Goal: Navigation & Orientation: Find specific page/section

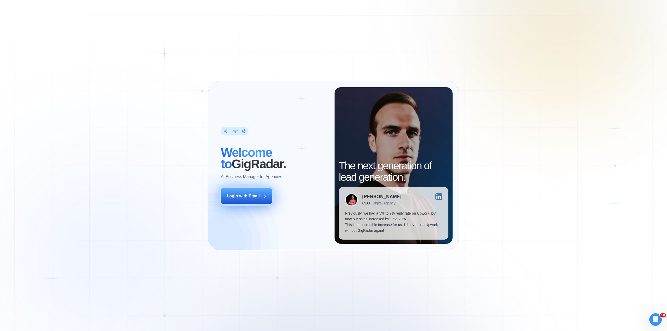
click at [260, 197] on button "Login with Email" at bounding box center [247, 196] width 52 height 16
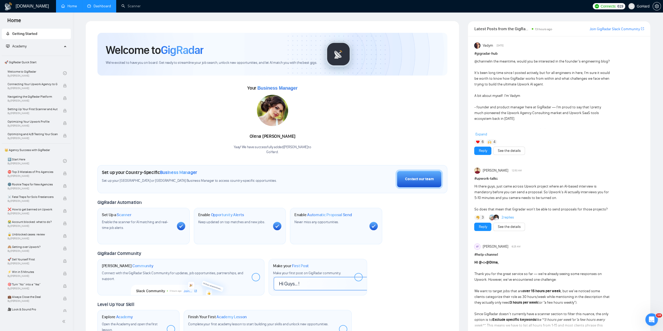
click at [93, 4] on link "Dashboard" at bounding box center [99, 6] width 24 height 4
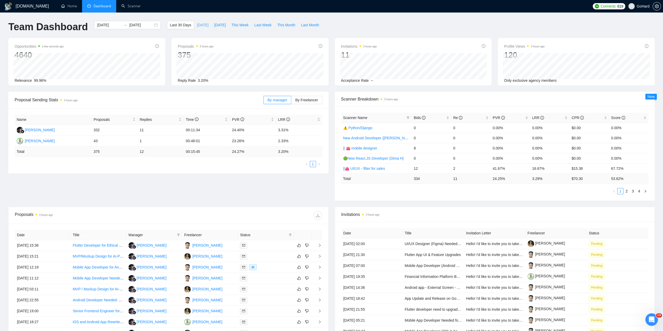
click at [197, 25] on span "Today" at bounding box center [202, 25] width 11 height 6
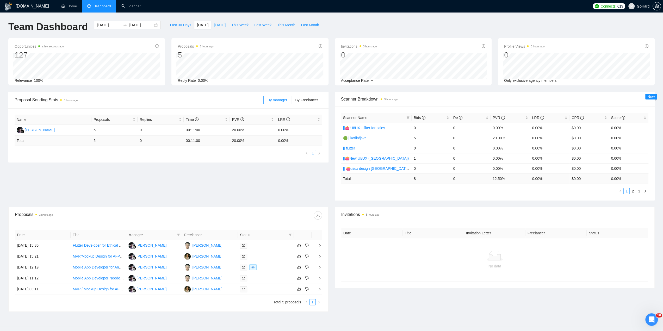
click at [214, 25] on span "Yesterday" at bounding box center [219, 25] width 11 height 6
type input "2025-09-30"
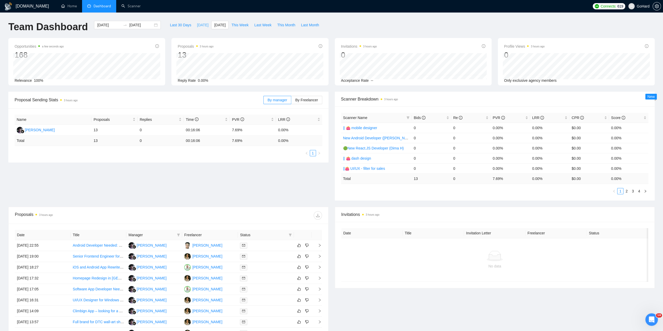
click at [197, 26] on span "Today" at bounding box center [202, 25] width 11 height 6
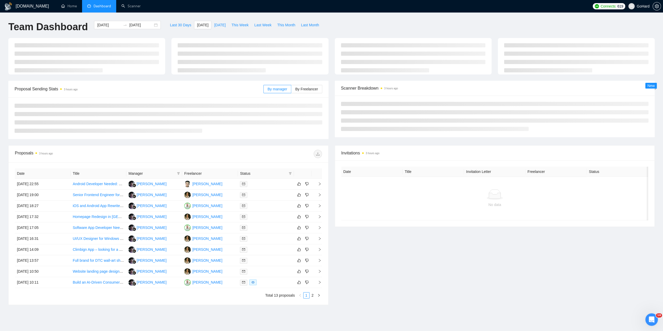
type input "2025-10-01"
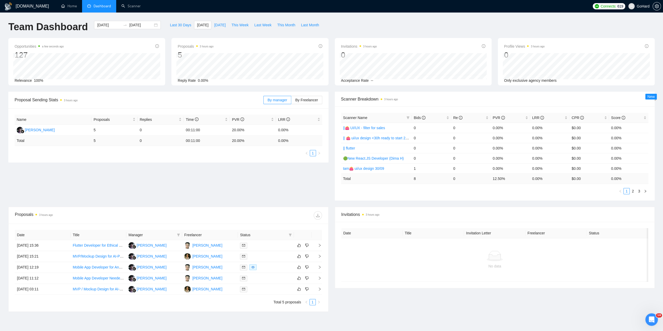
click at [268, 175] on div "Proposal Sending Stats 3 hours ago By manager By Freelancer Name Proposals Repl…" at bounding box center [331, 149] width 653 height 115
click at [133, 6] on link "Scanner" at bounding box center [130, 6] width 19 height 4
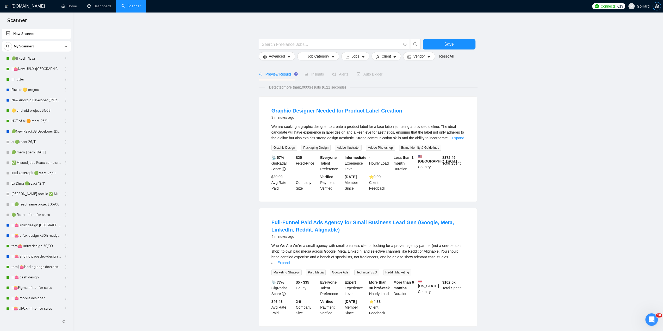
click at [660, 8] on span "setting" at bounding box center [657, 6] width 8 height 4
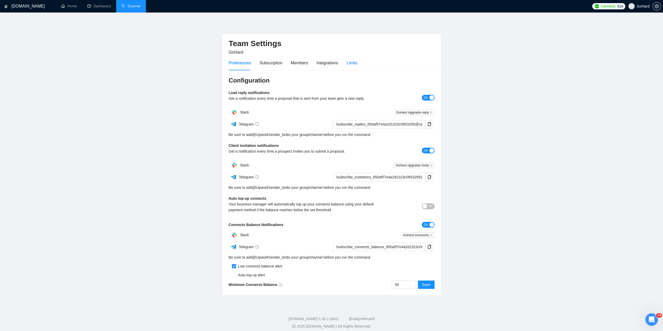
click at [353, 65] on div "Limits" at bounding box center [352, 63] width 11 height 7
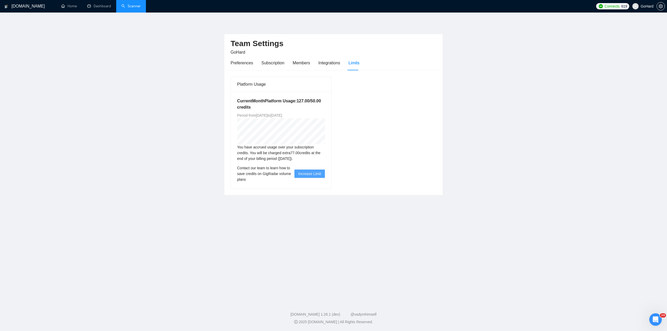
click at [506, 133] on main "Team Settings GoHard Preferences Subscription Members Integrations Limits Platf…" at bounding box center [333, 156] width 651 height 270
